Goal: Find specific page/section: Find specific page/section

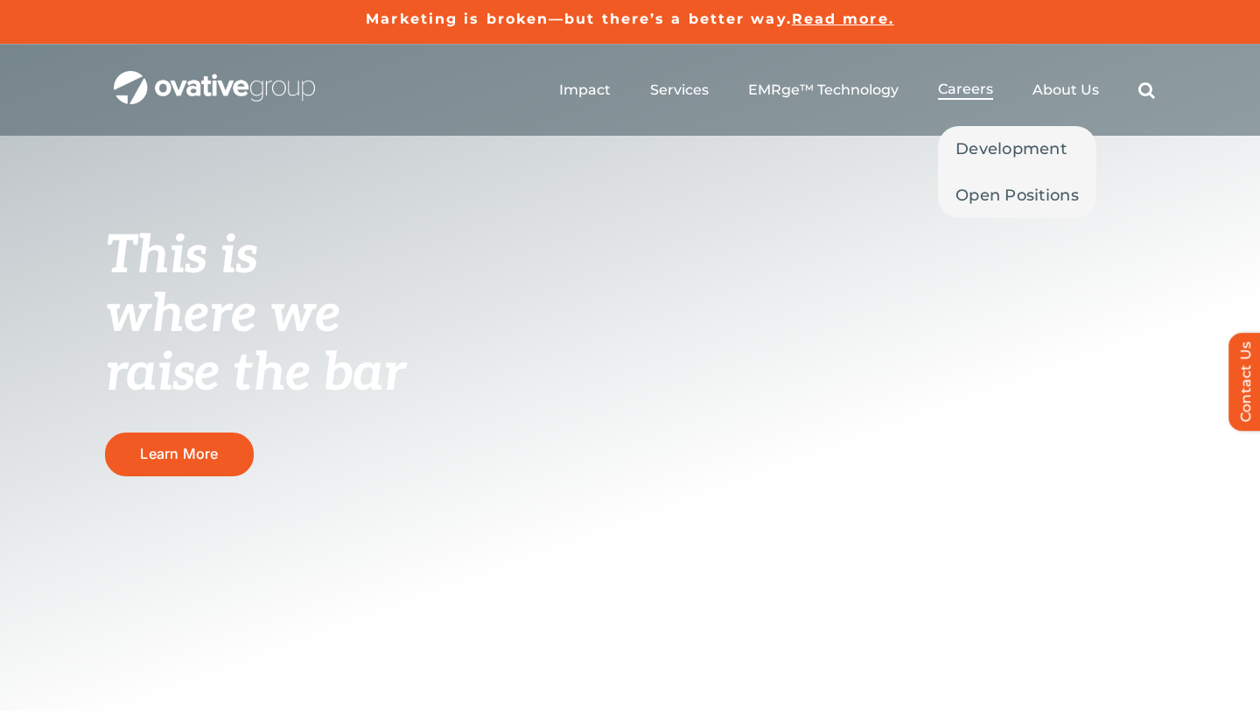
click at [977, 90] on span "Careers" at bounding box center [965, 90] width 55 height 18
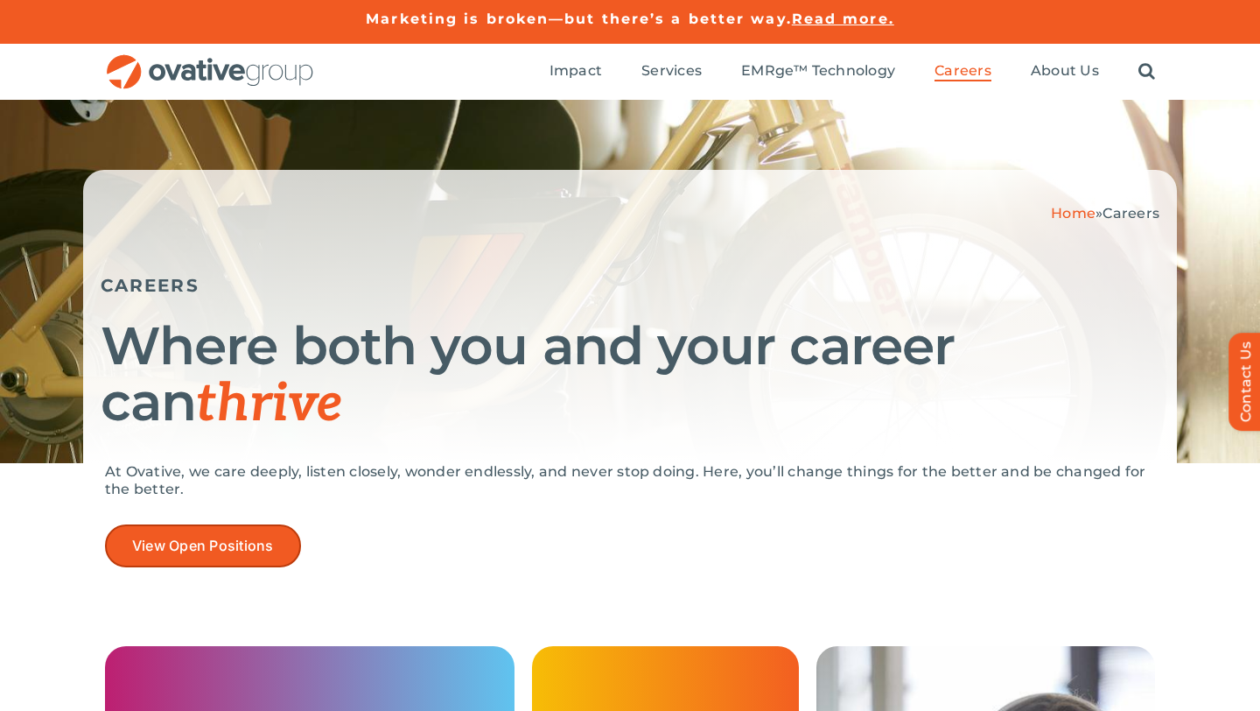
click at [264, 539] on span "View Open Positions" at bounding box center [203, 545] width 142 height 17
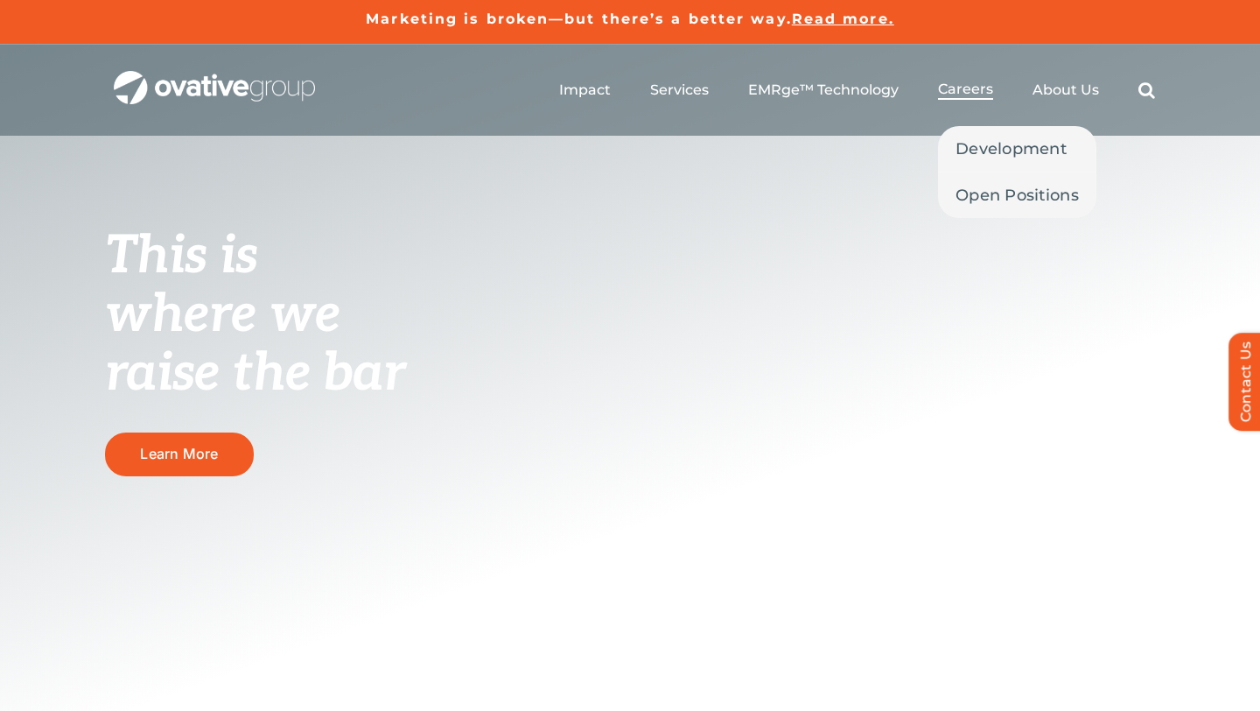
click at [970, 94] on span "Careers" at bounding box center [965, 90] width 55 height 18
